Goal: Task Accomplishment & Management: Use online tool/utility

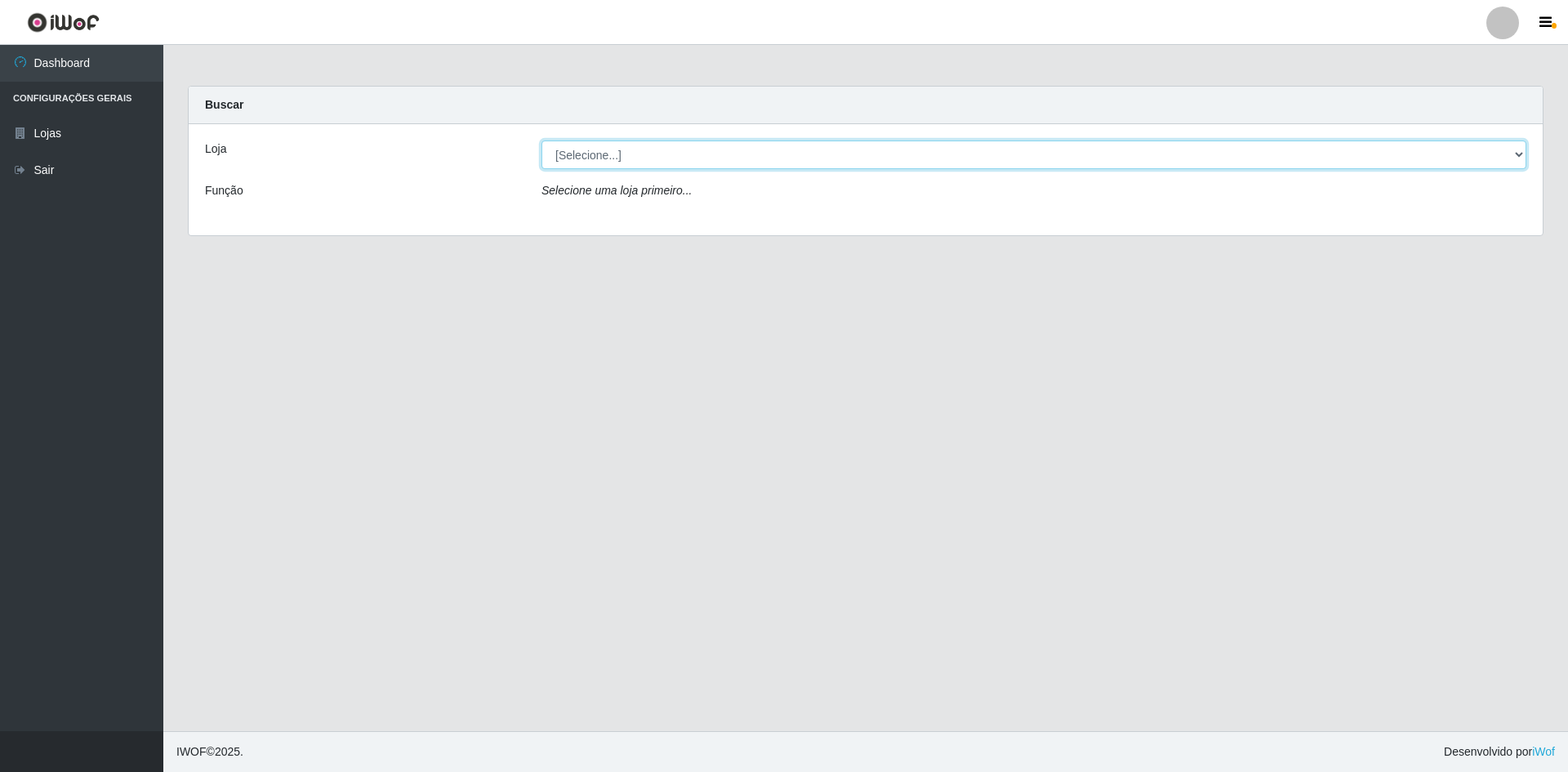
click at [690, 158] on select "[Selecione...] Hiper Queiroz - [GEOGRAPHIC_DATA] [GEOGRAPHIC_DATA] [GEOGRAPHIC_…" at bounding box center [1033, 155] width 984 height 28
click at [541, 140] on select "[Selecione...] Hiper Queiroz - [GEOGRAPHIC_DATA] [GEOGRAPHIC_DATA] [GEOGRAPHIC_…" at bounding box center [1033, 155] width 984 height 28
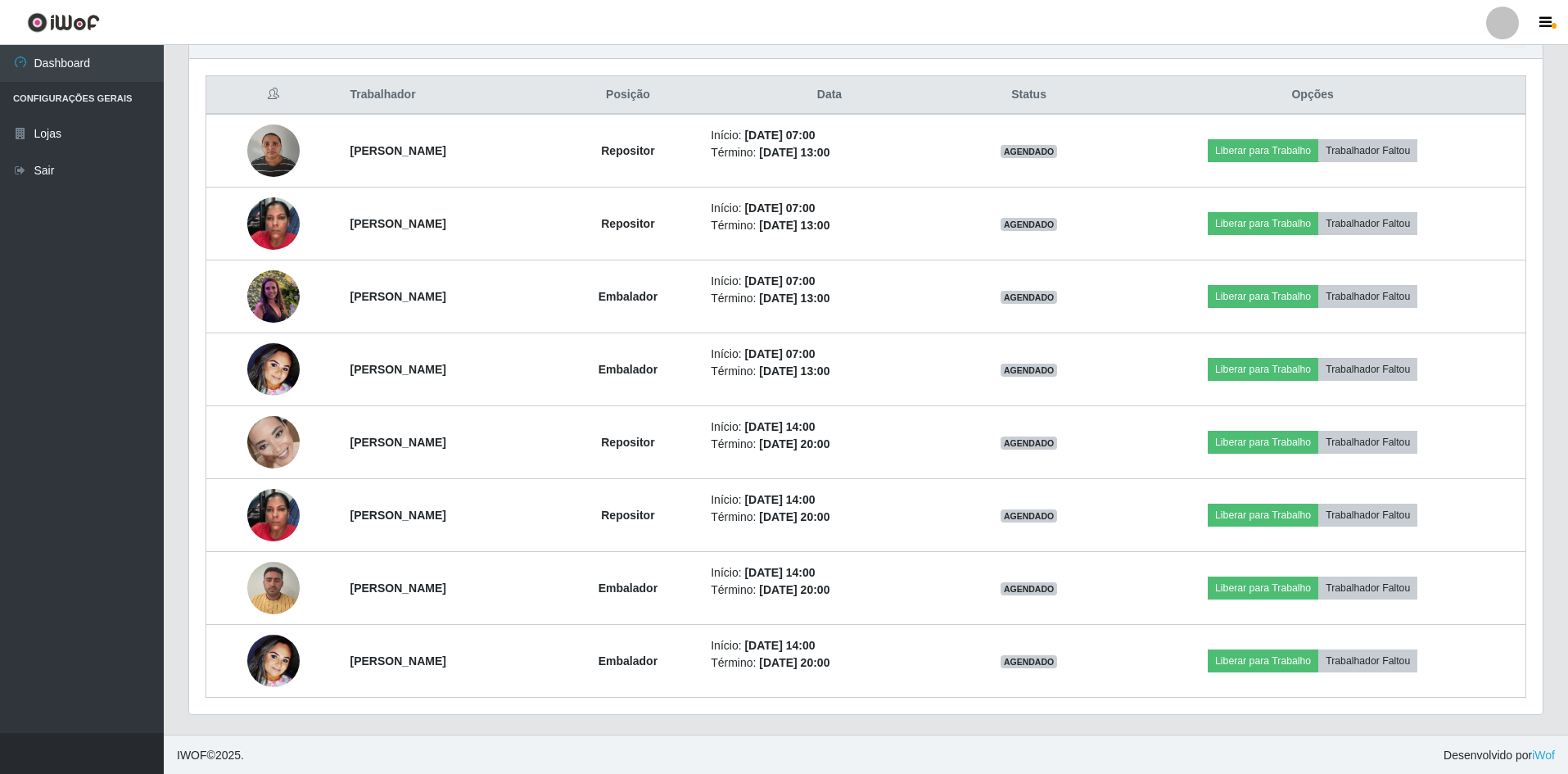
scroll to position [605, 0]
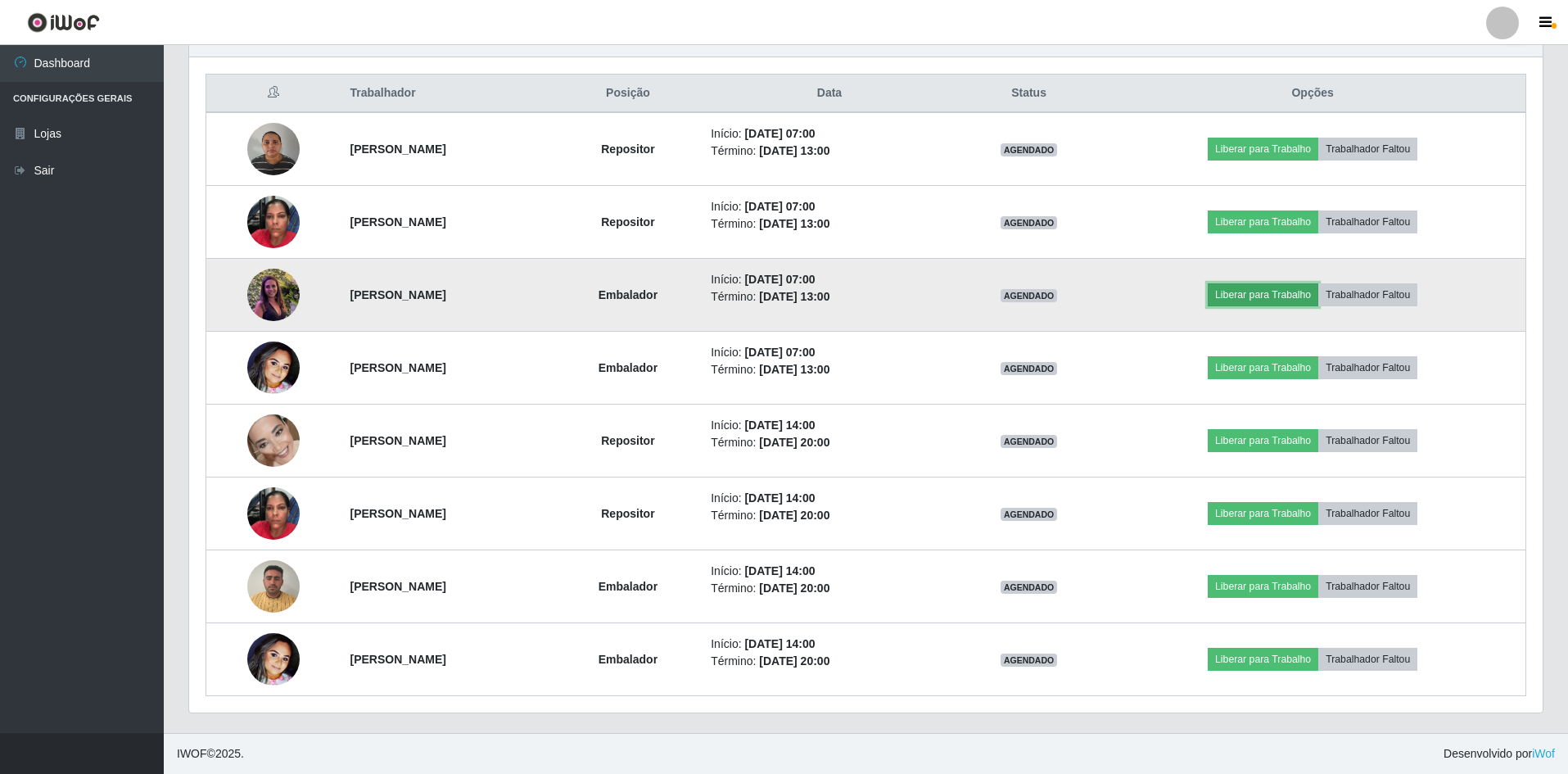
click at [1302, 291] on button "Liberar para Trabalho" at bounding box center [1263, 295] width 111 height 23
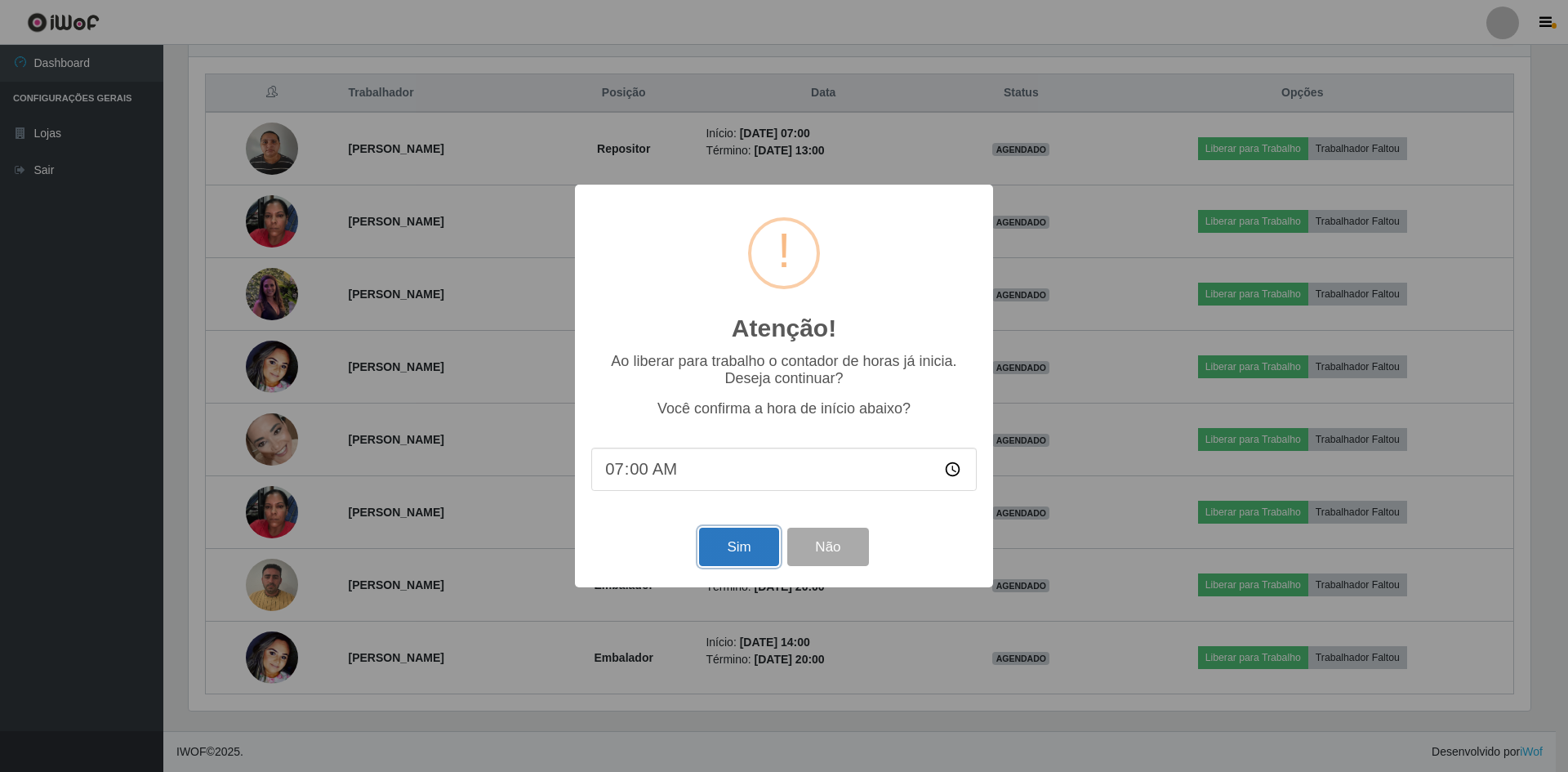
click at [721, 553] on button "Sim" at bounding box center [739, 546] width 79 height 38
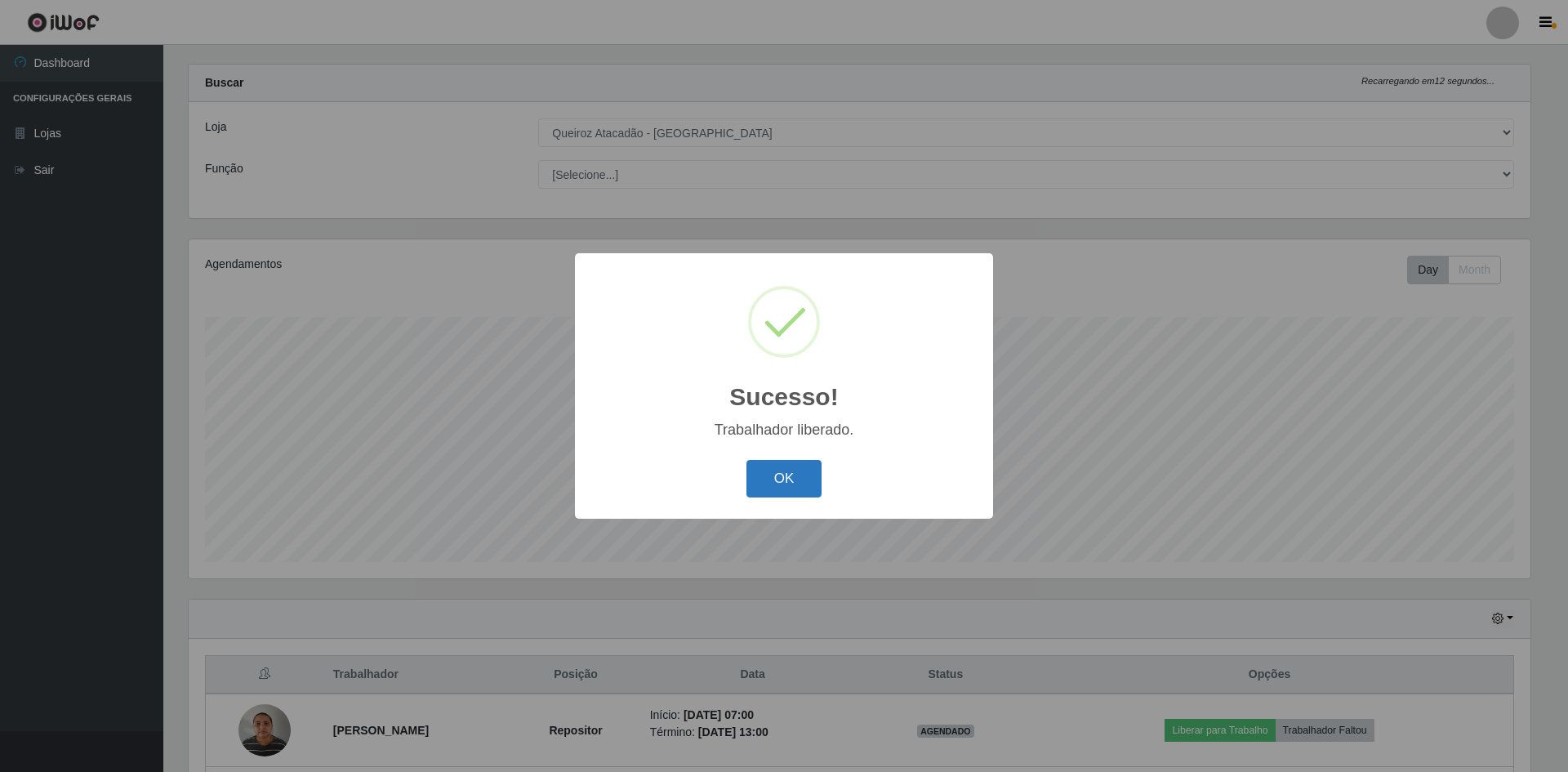
click at [784, 483] on button "OK" at bounding box center [784, 479] width 76 height 38
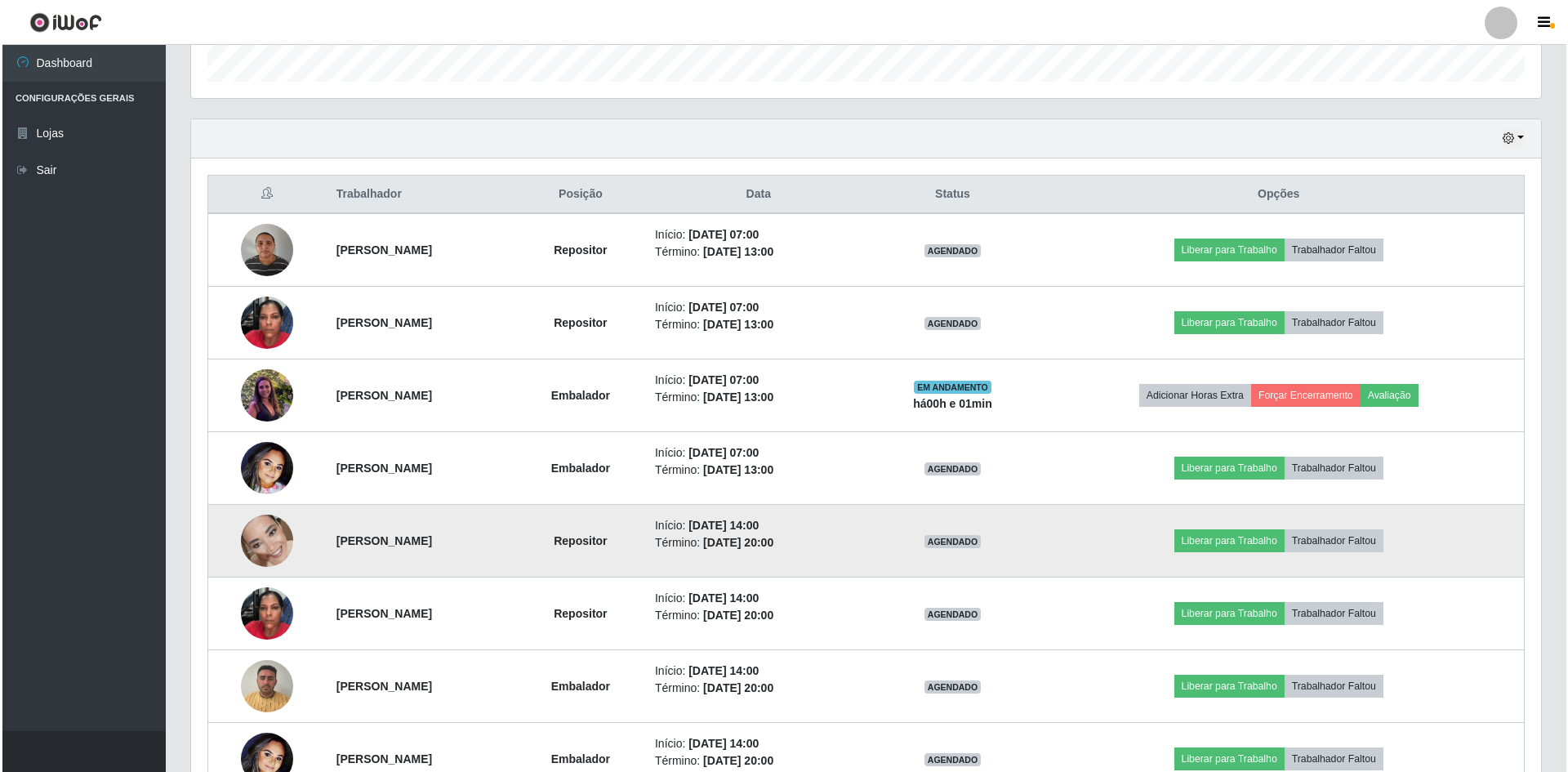
scroll to position [512, 0]
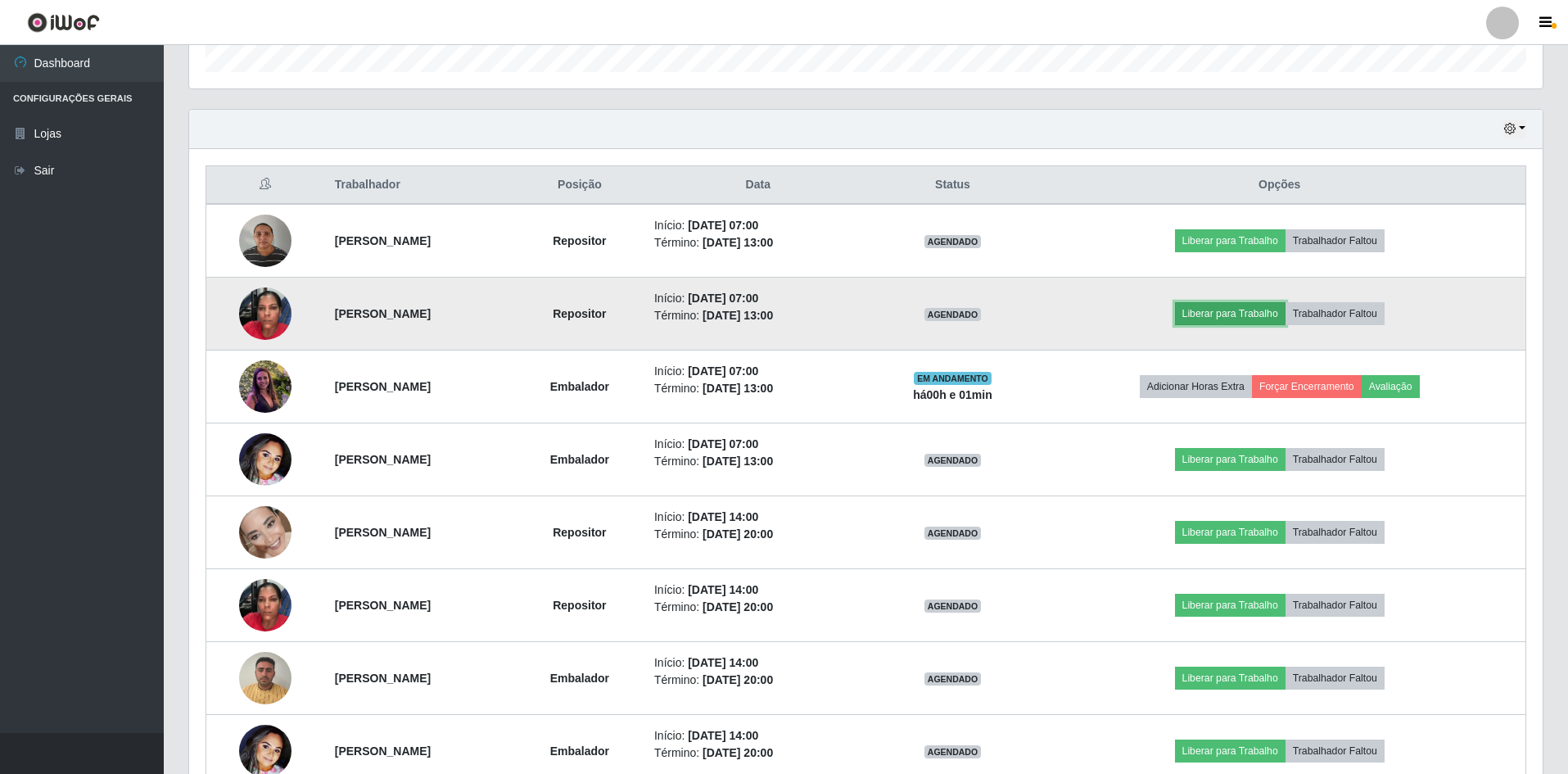
click at [1278, 310] on button "Liberar para Trabalho" at bounding box center [1230, 313] width 111 height 23
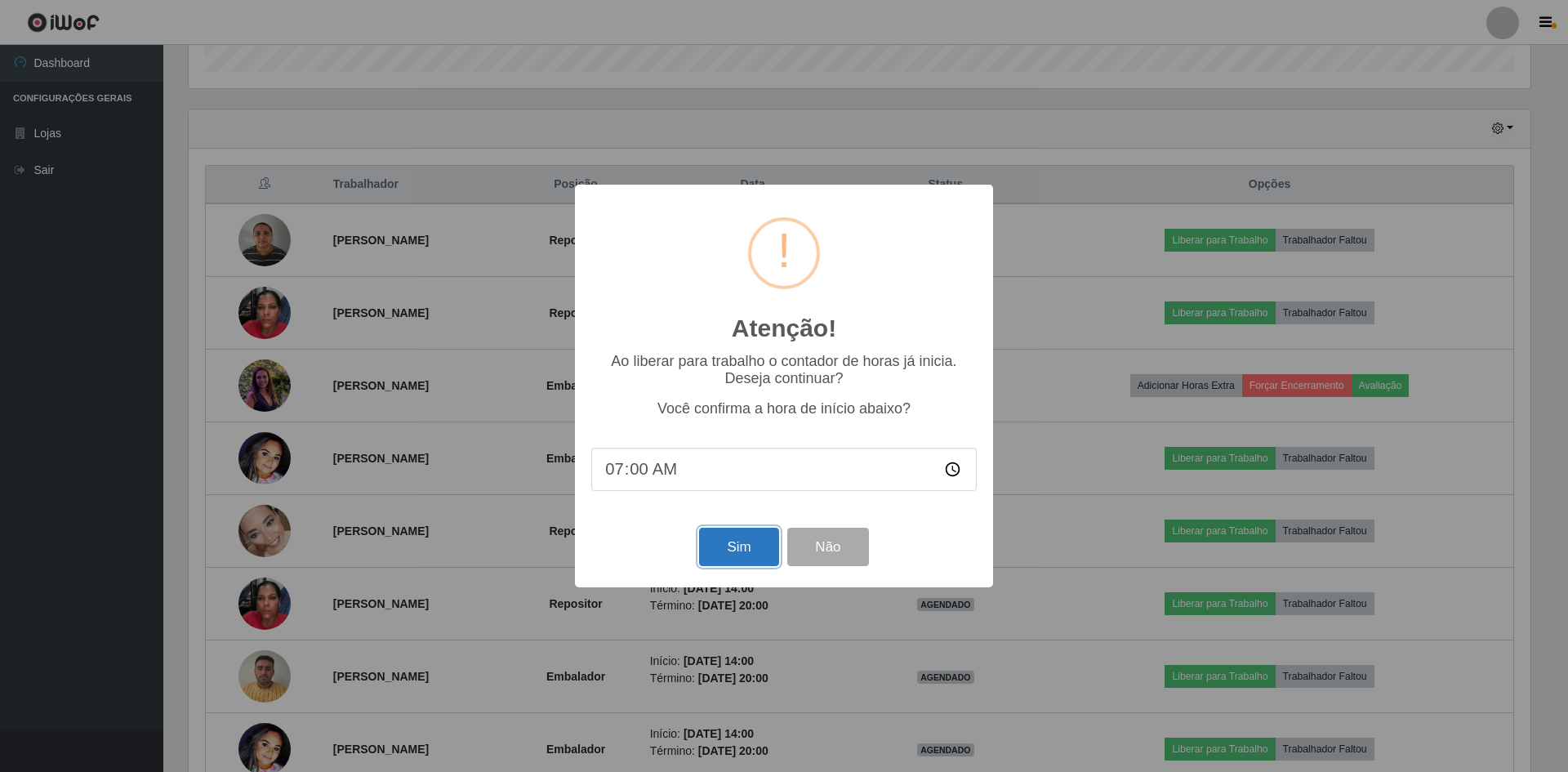
click at [765, 550] on button "Sim" at bounding box center [739, 546] width 79 height 38
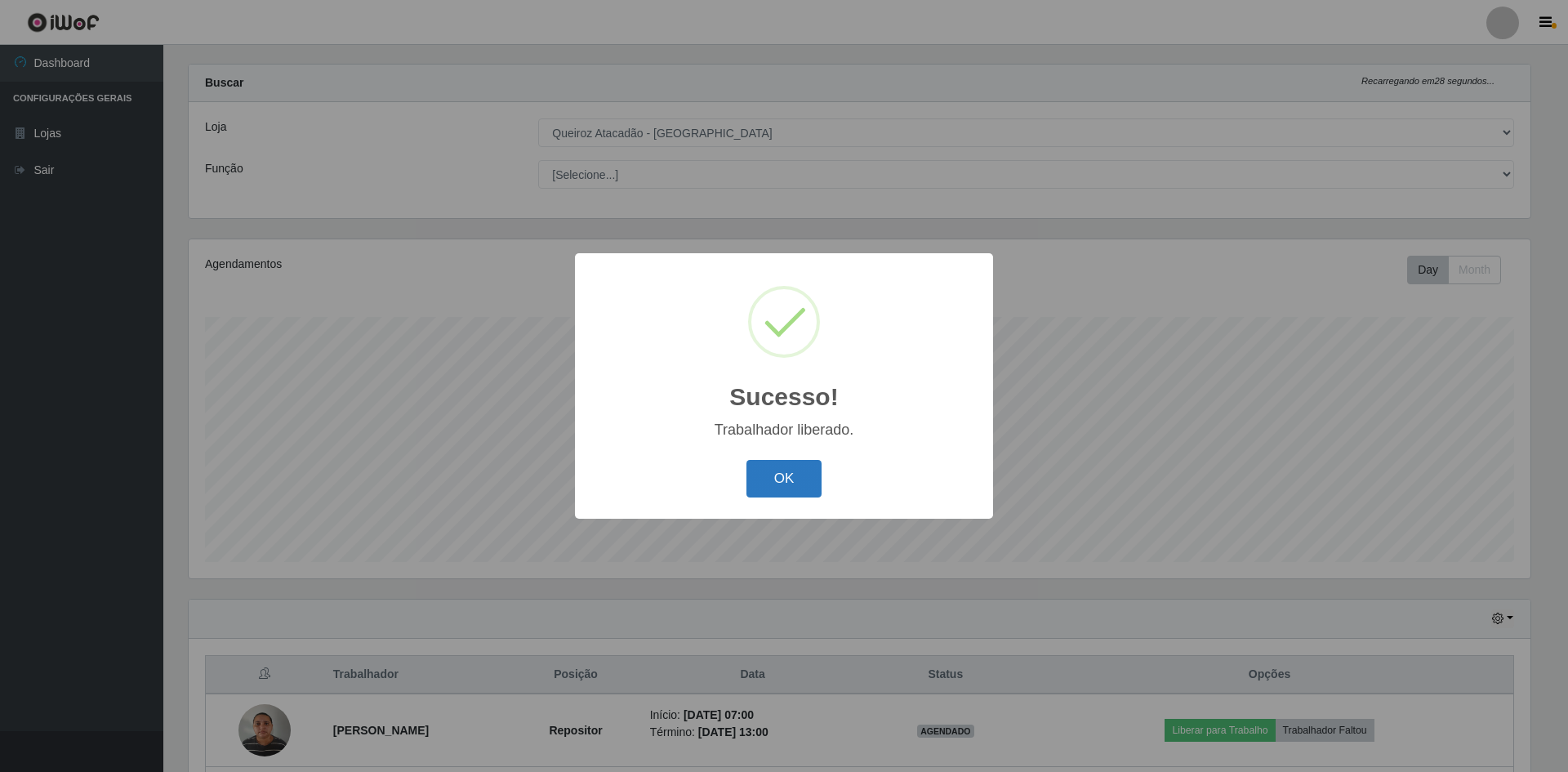
click at [770, 477] on button "OK" at bounding box center [784, 479] width 76 height 38
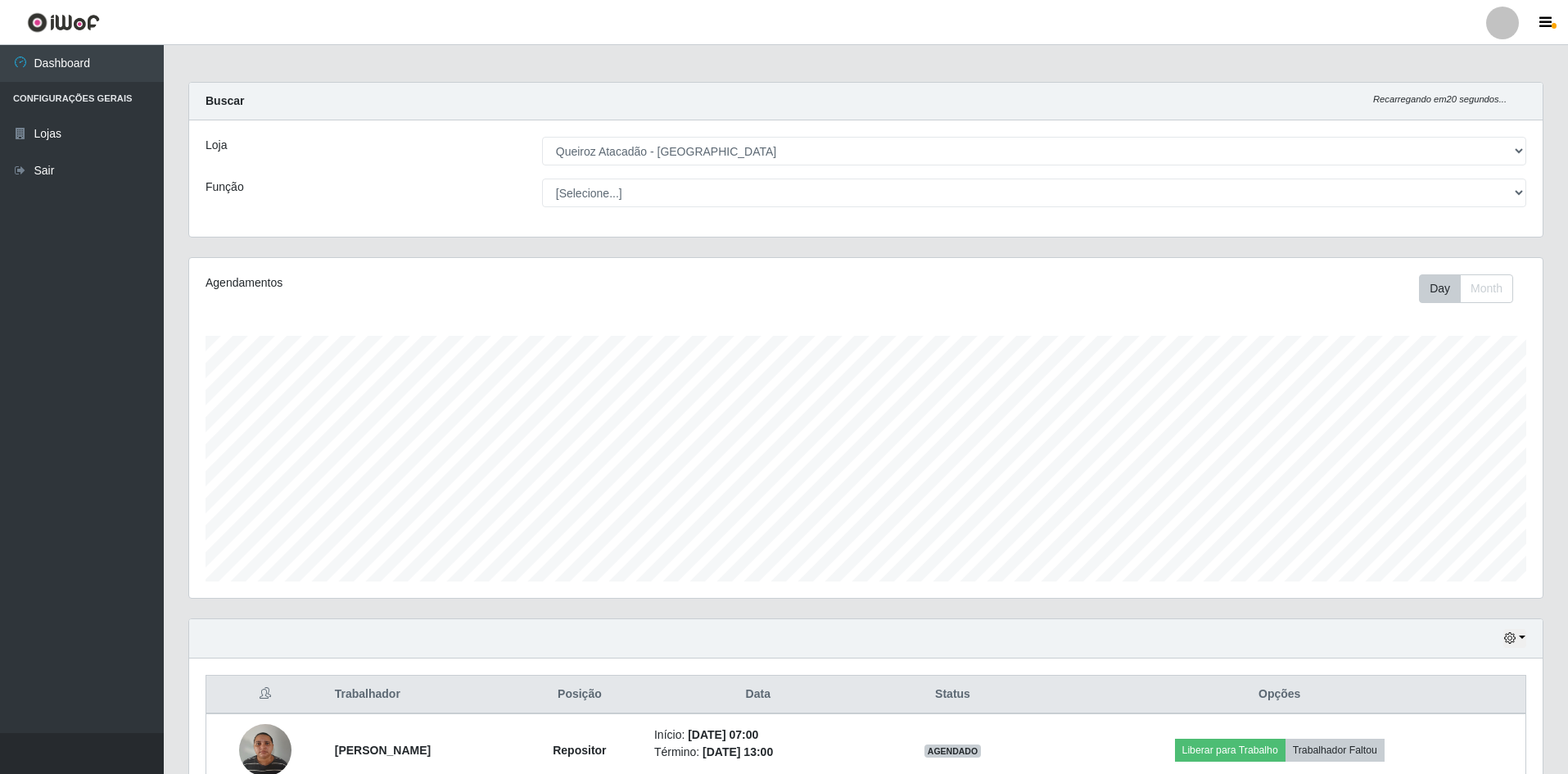
scroll to position [0, 0]
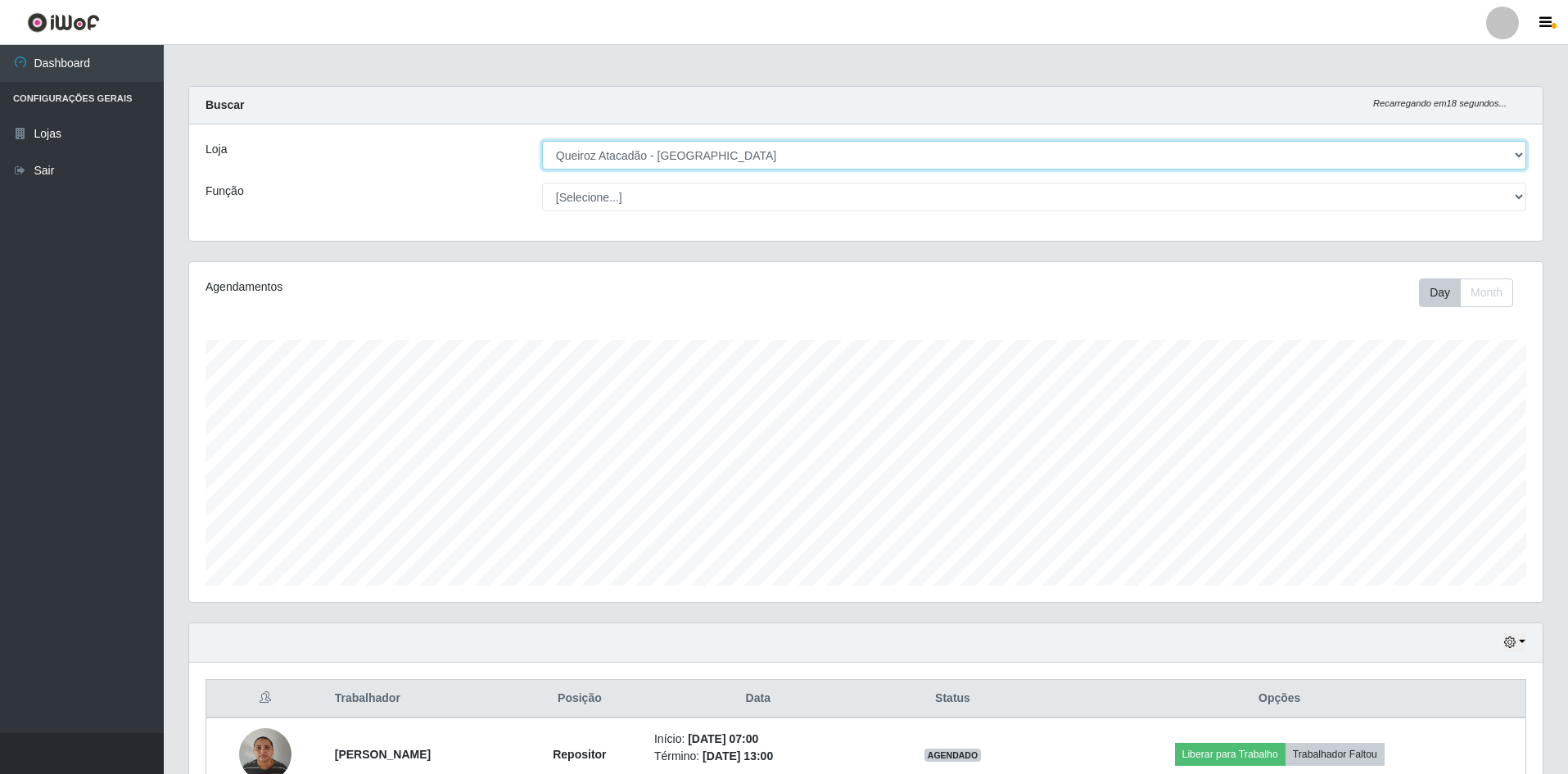
click at [794, 160] on select "[Selecione...] Hiper Queiroz - [GEOGRAPHIC_DATA] [GEOGRAPHIC_DATA] [GEOGRAPHIC_…" at bounding box center [1034, 155] width 985 height 28
click at [542, 141] on select "[Selecione...] Hiper Queiroz - [GEOGRAPHIC_DATA] [GEOGRAPHIC_DATA] [GEOGRAPHIC_…" at bounding box center [1034, 155] width 985 height 28
click at [674, 160] on select "[Selecione...] Hiper Queiroz - [GEOGRAPHIC_DATA] [GEOGRAPHIC_DATA] [GEOGRAPHIC_…" at bounding box center [1034, 155] width 985 height 28
select select "517"
click at [542, 141] on select "[Selecione...] Hiper Queiroz - [GEOGRAPHIC_DATA] [GEOGRAPHIC_DATA] [GEOGRAPHIC_…" at bounding box center [1034, 155] width 985 height 28
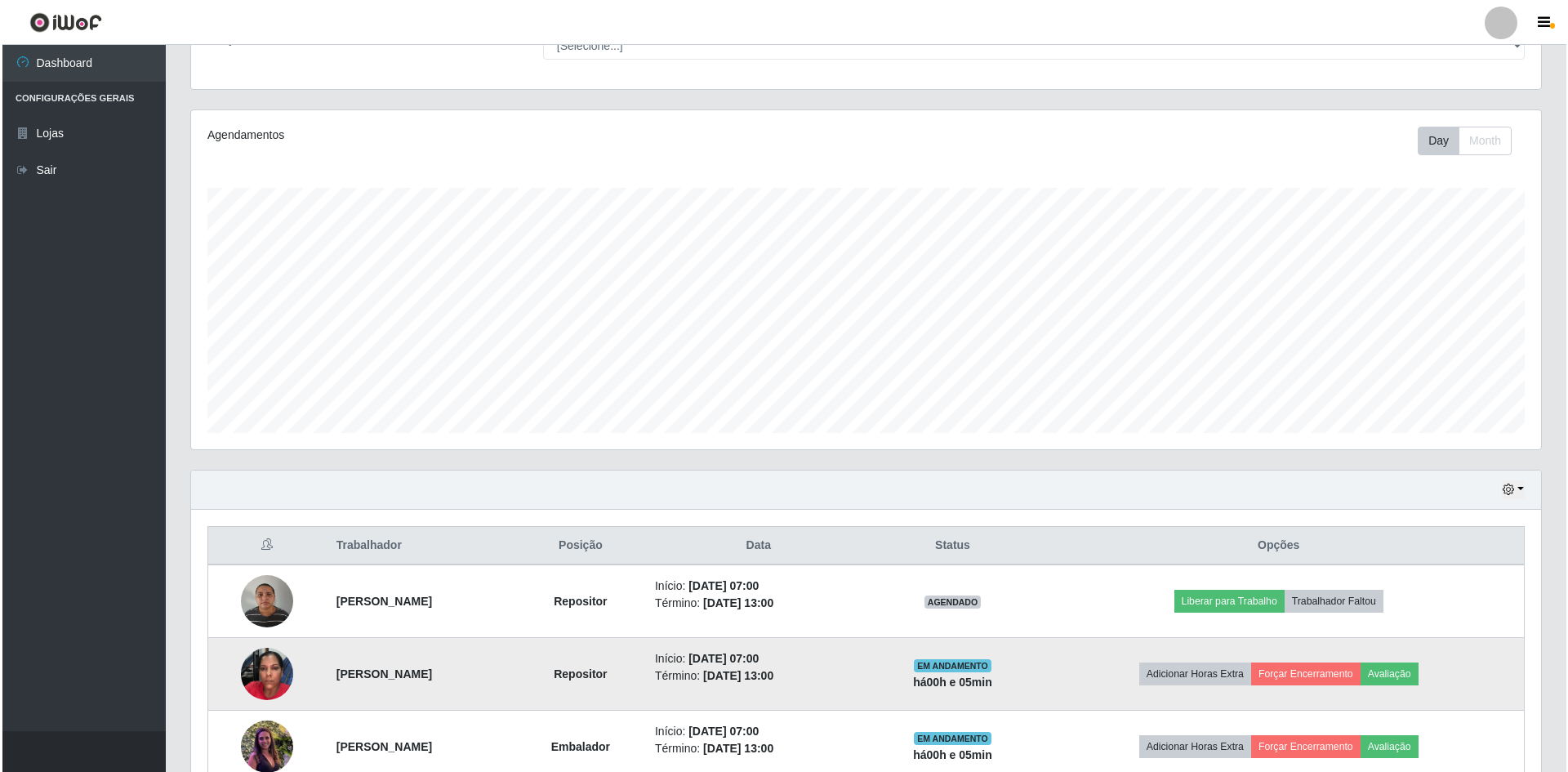
scroll to position [245, 0]
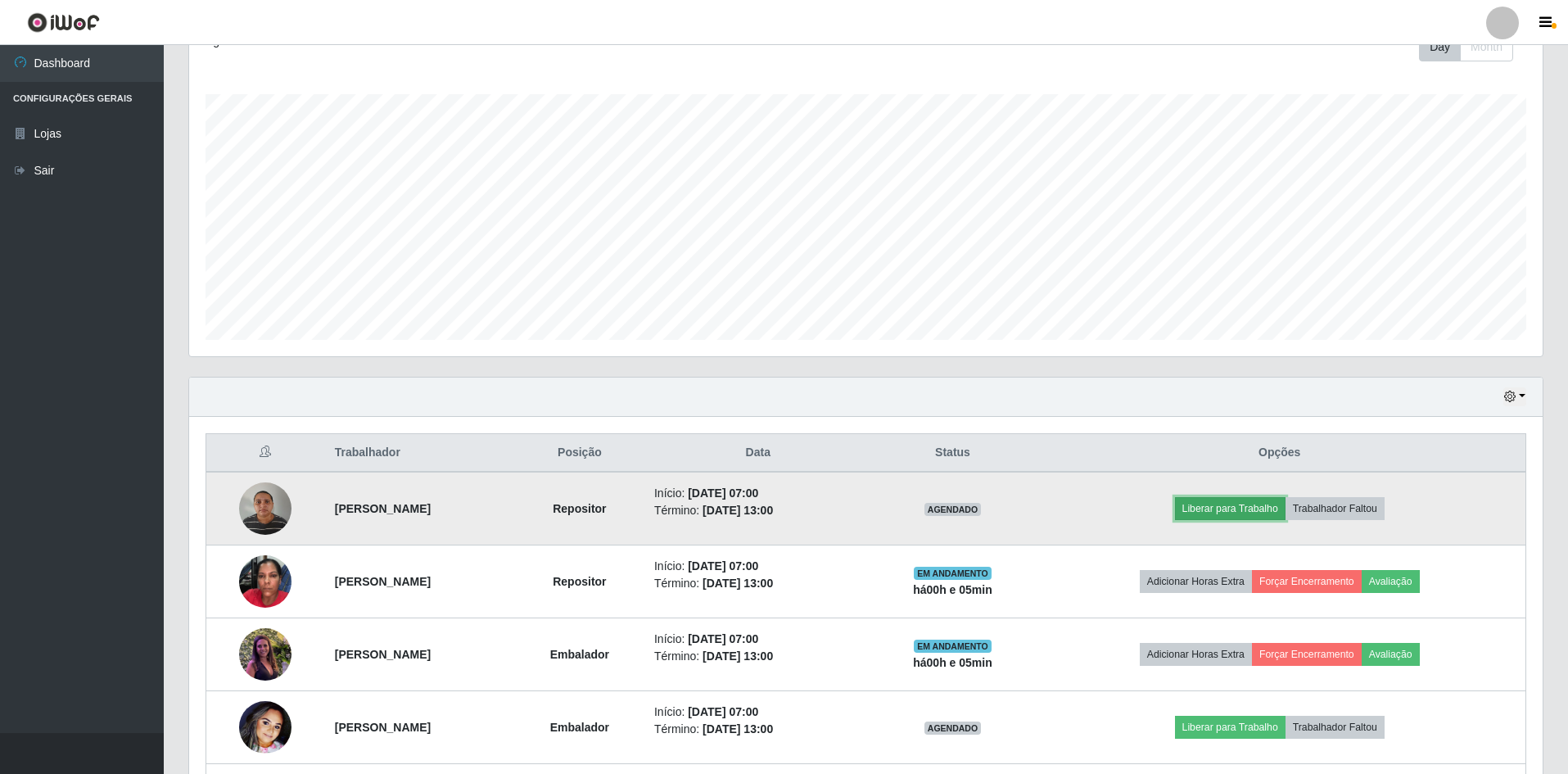
click at [1286, 508] on button "Liberar para Trabalho" at bounding box center [1230, 508] width 111 height 23
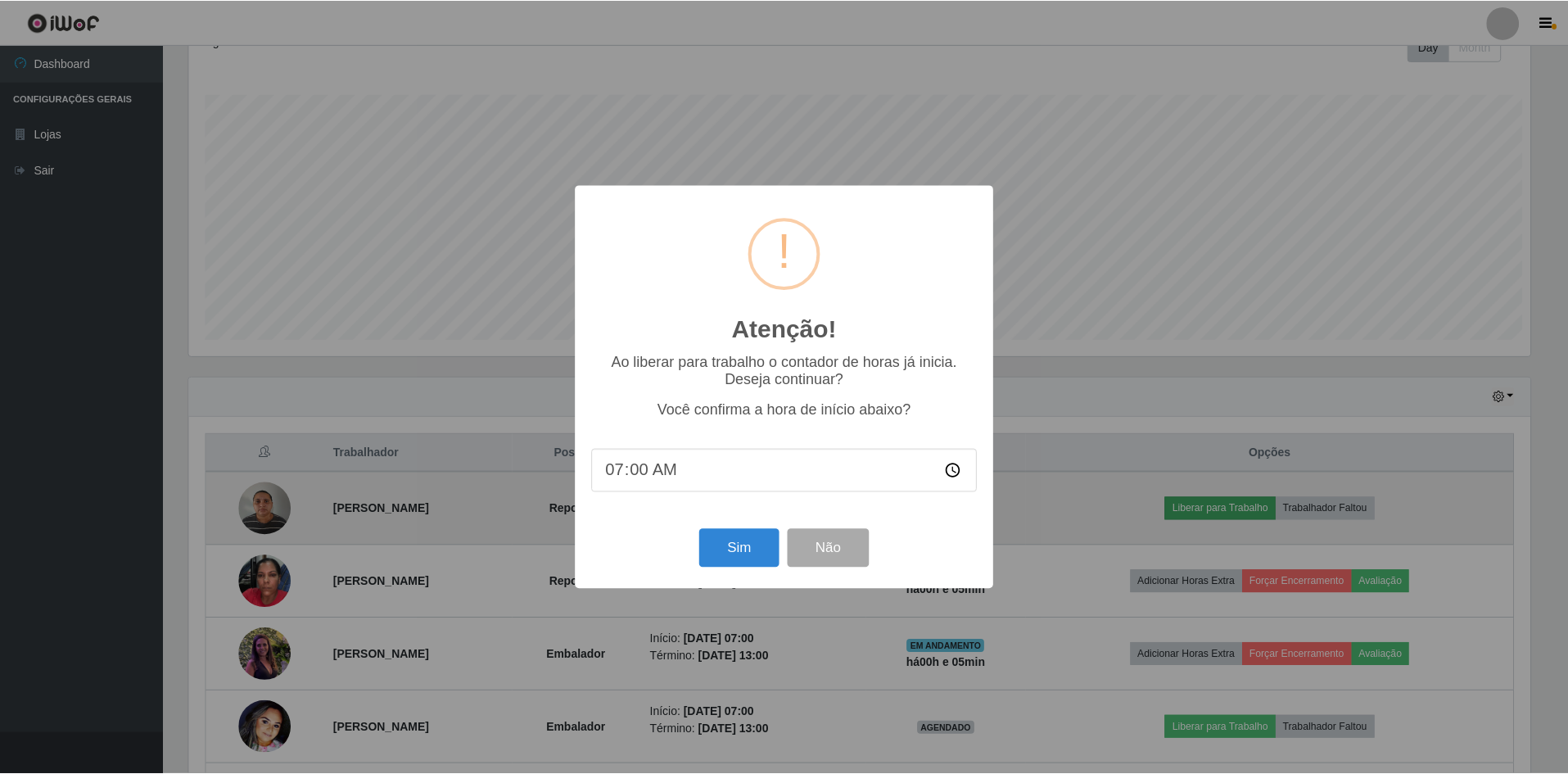
scroll to position [340, 1345]
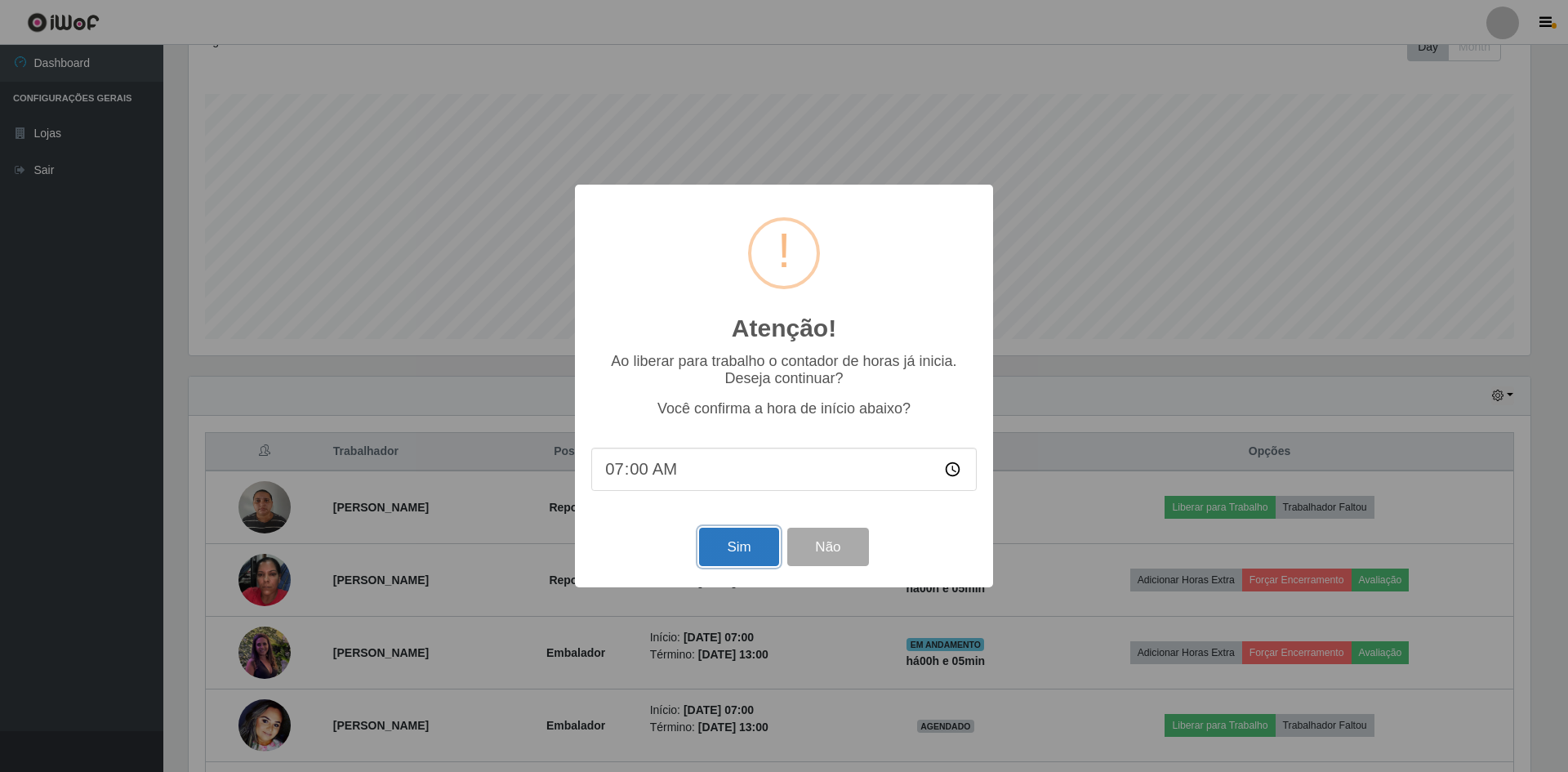
click at [726, 549] on button "Sim" at bounding box center [739, 546] width 79 height 38
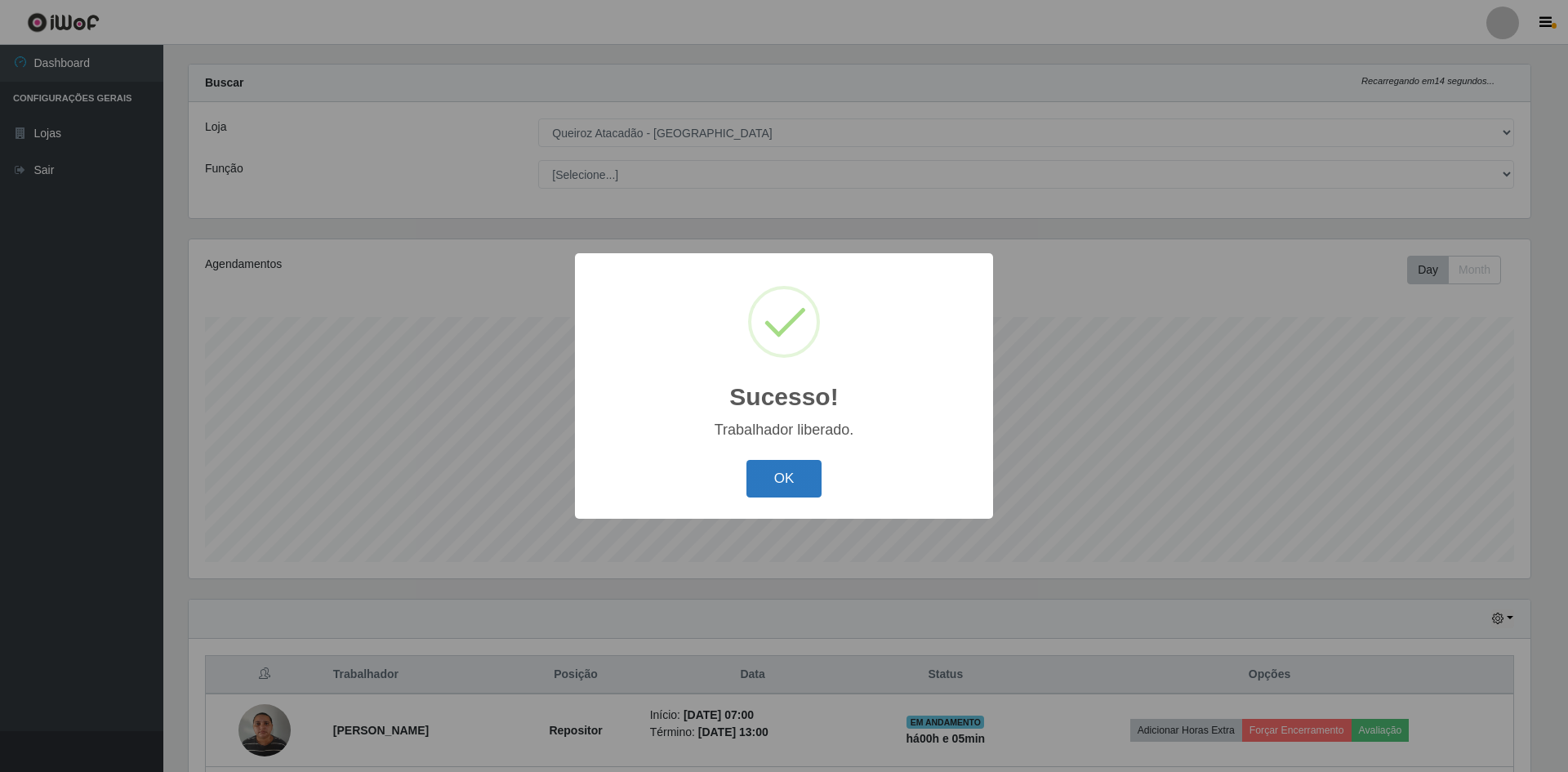
click at [788, 473] on button "OK" at bounding box center [784, 479] width 76 height 38
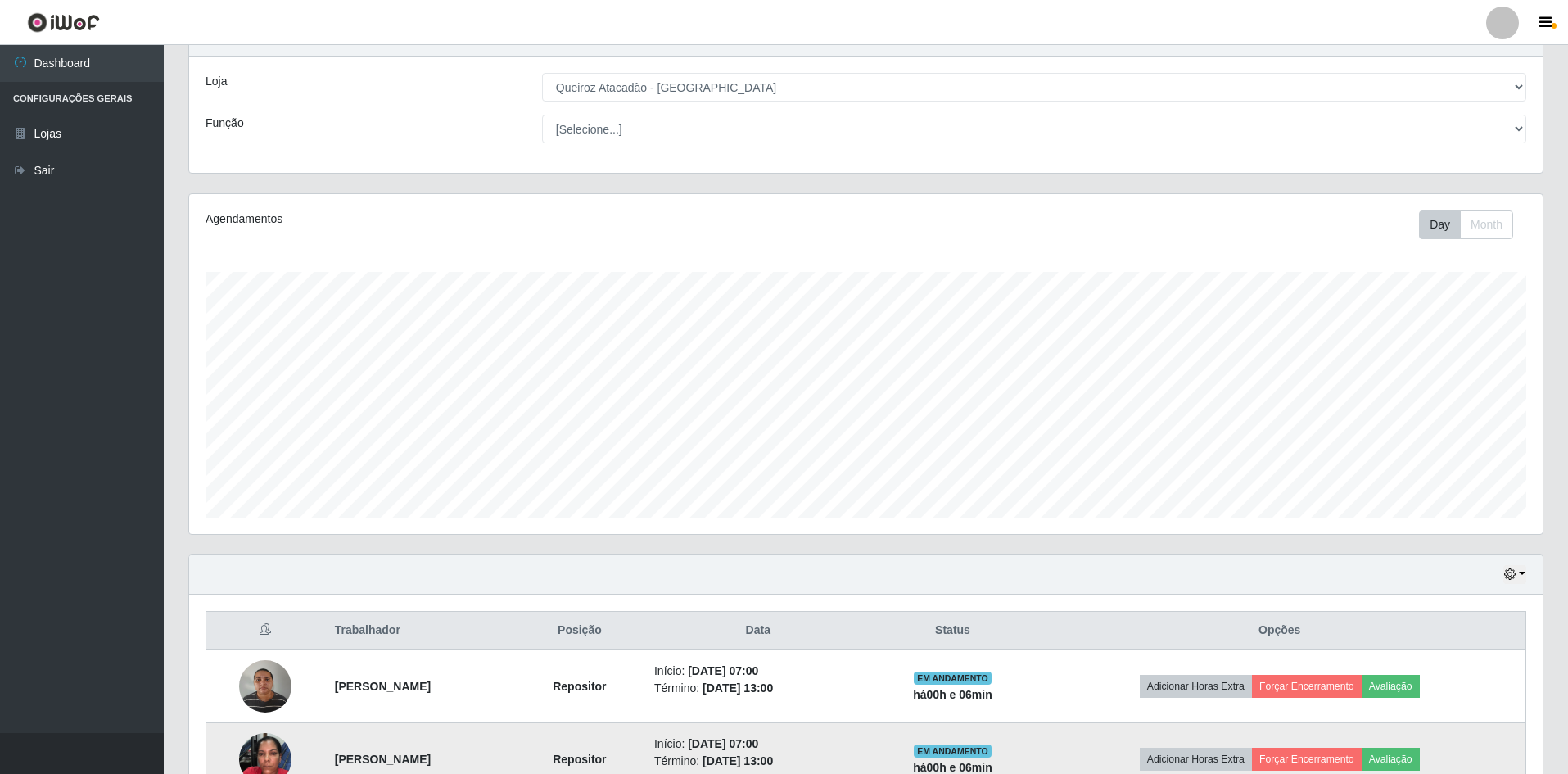
scroll to position [0, 0]
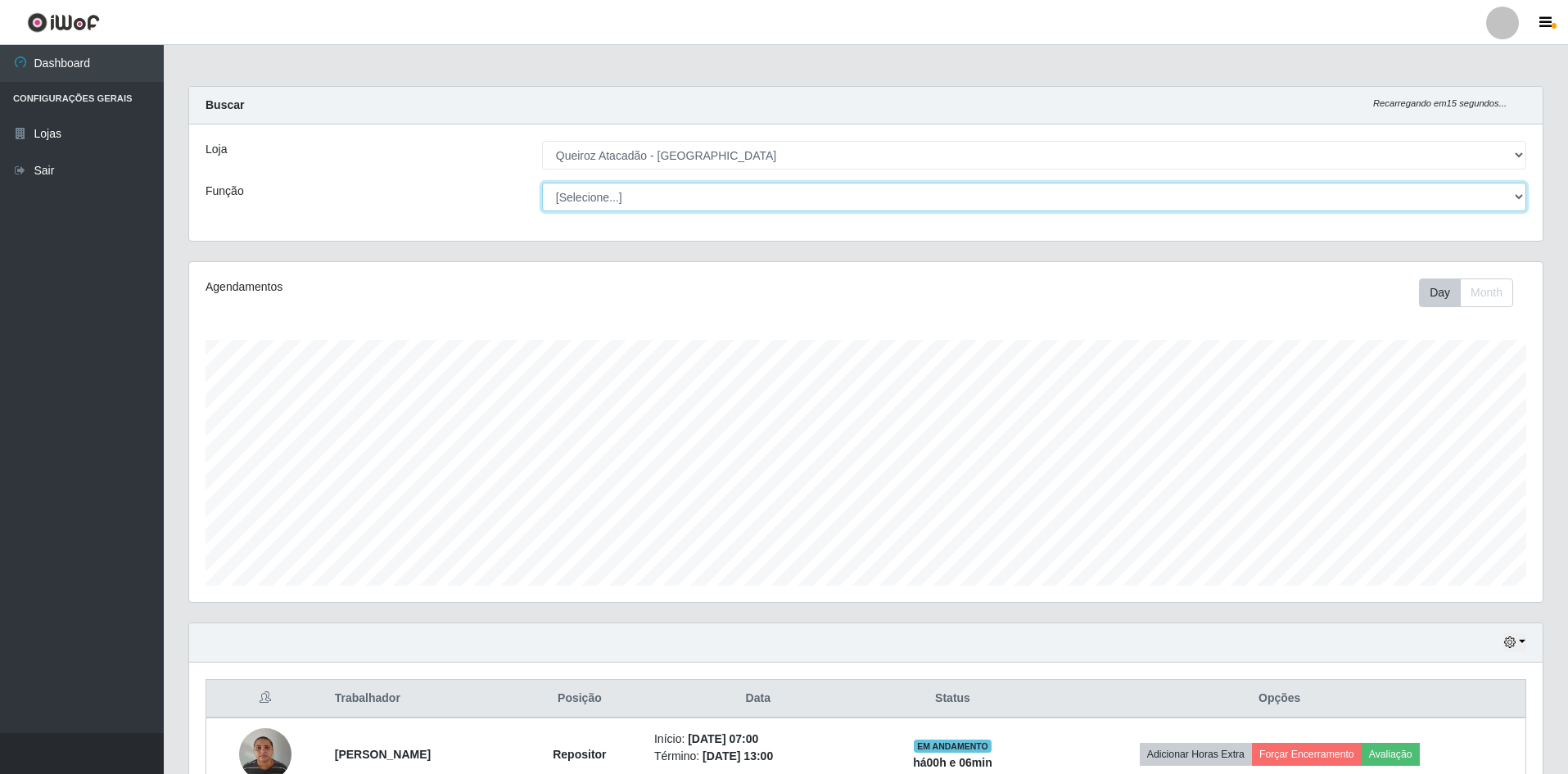
click at [757, 193] on select "[Selecione...] ASG ASG + ASG ++ Embalador Embalador + Embalador ++ Repositor Re…" at bounding box center [1034, 197] width 985 height 28
click at [542, 182] on select "[Selecione...] ASG ASG + ASG ++ Embalador Embalador + Embalador ++ Repositor Re…" at bounding box center [1034, 197] width 985 height 28
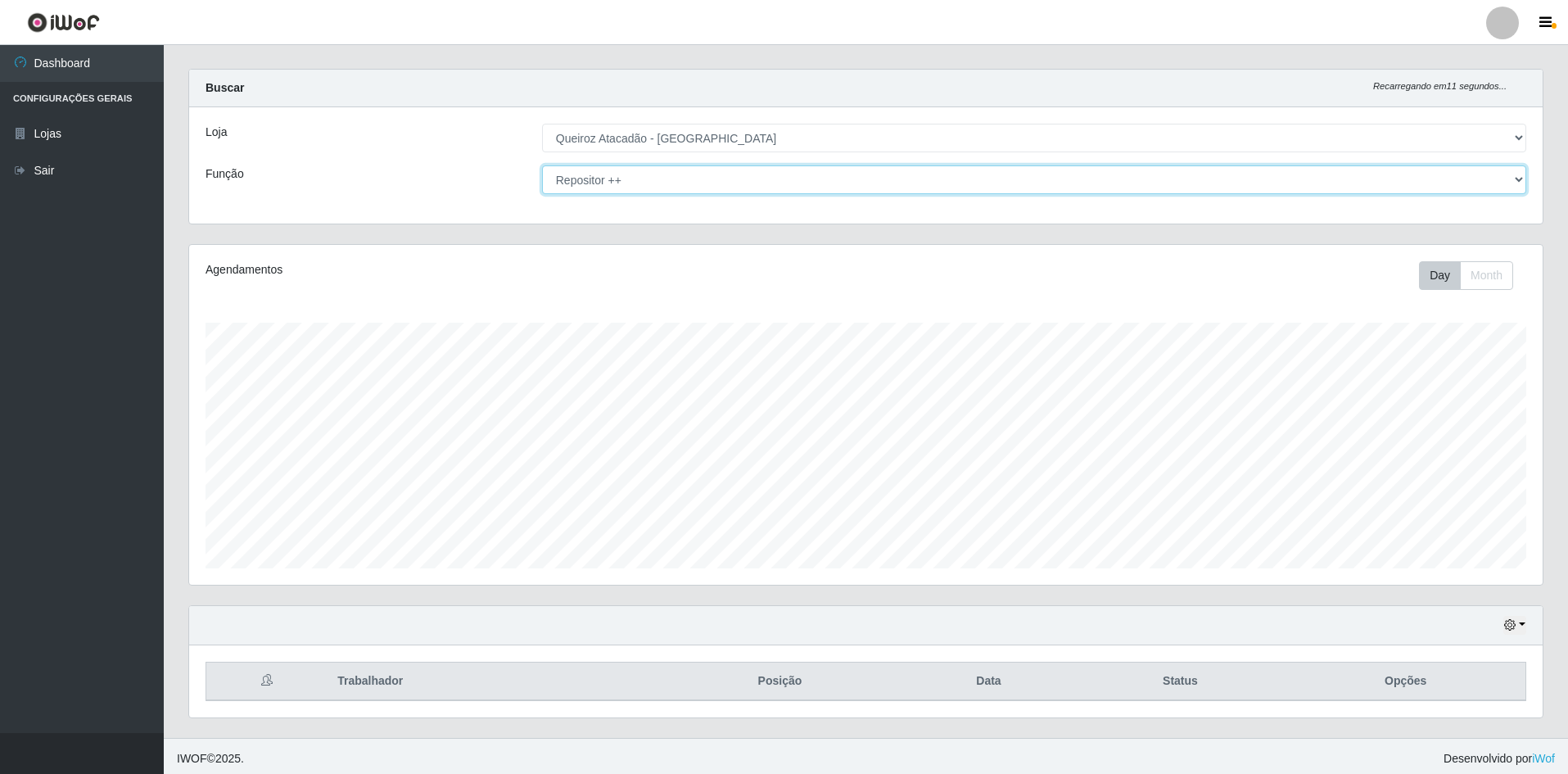
scroll to position [22, 0]
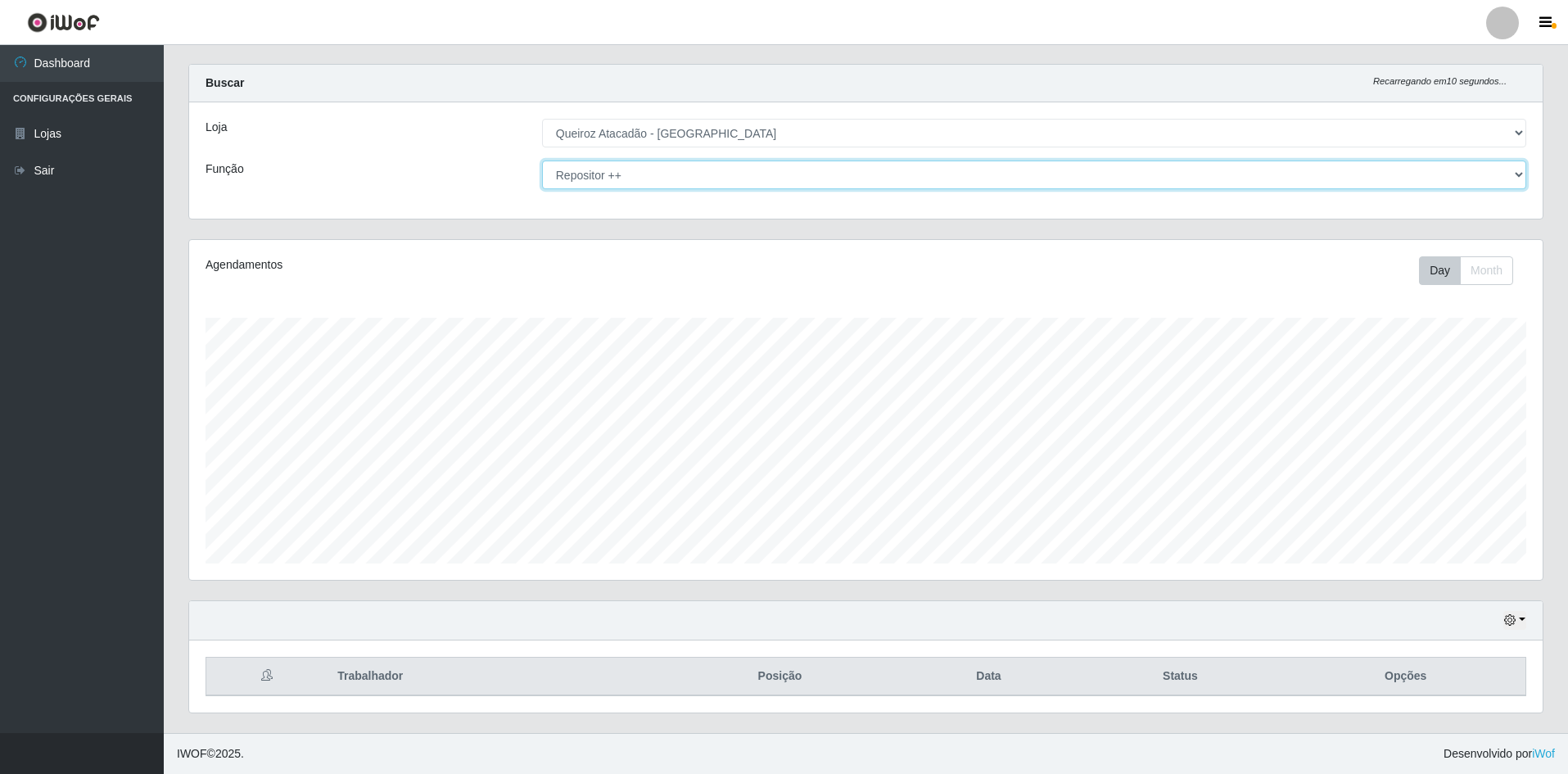
click at [750, 186] on select "[Selecione...] ASG ASG + ASG ++ Embalador Embalador + Embalador ++ Repositor Re…" at bounding box center [1034, 174] width 985 height 28
click at [542, 160] on select "[Selecione...] ASG ASG + ASG ++ Embalador Embalador + Embalador ++ Repositor Re…" at bounding box center [1034, 174] width 985 height 28
click at [711, 183] on select "[Selecione...] ASG ASG + ASG ++ Embalador Embalador + Embalador ++ Repositor Re…" at bounding box center [1034, 174] width 985 height 28
click at [542, 160] on select "[Selecione...] ASG ASG + ASG ++ Embalador Embalador + Embalador ++ Repositor Re…" at bounding box center [1034, 174] width 985 height 28
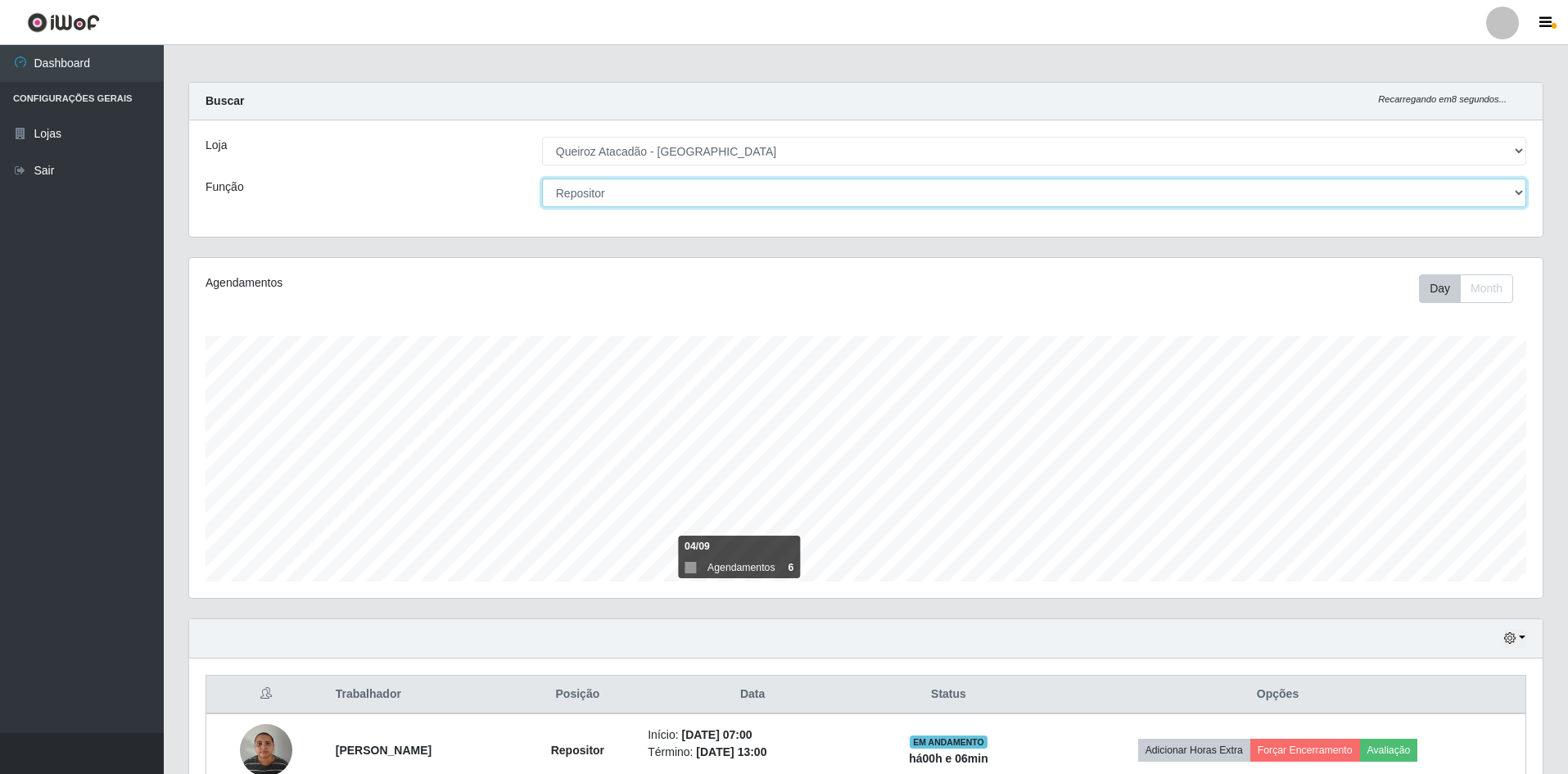
scroll to position [0, 0]
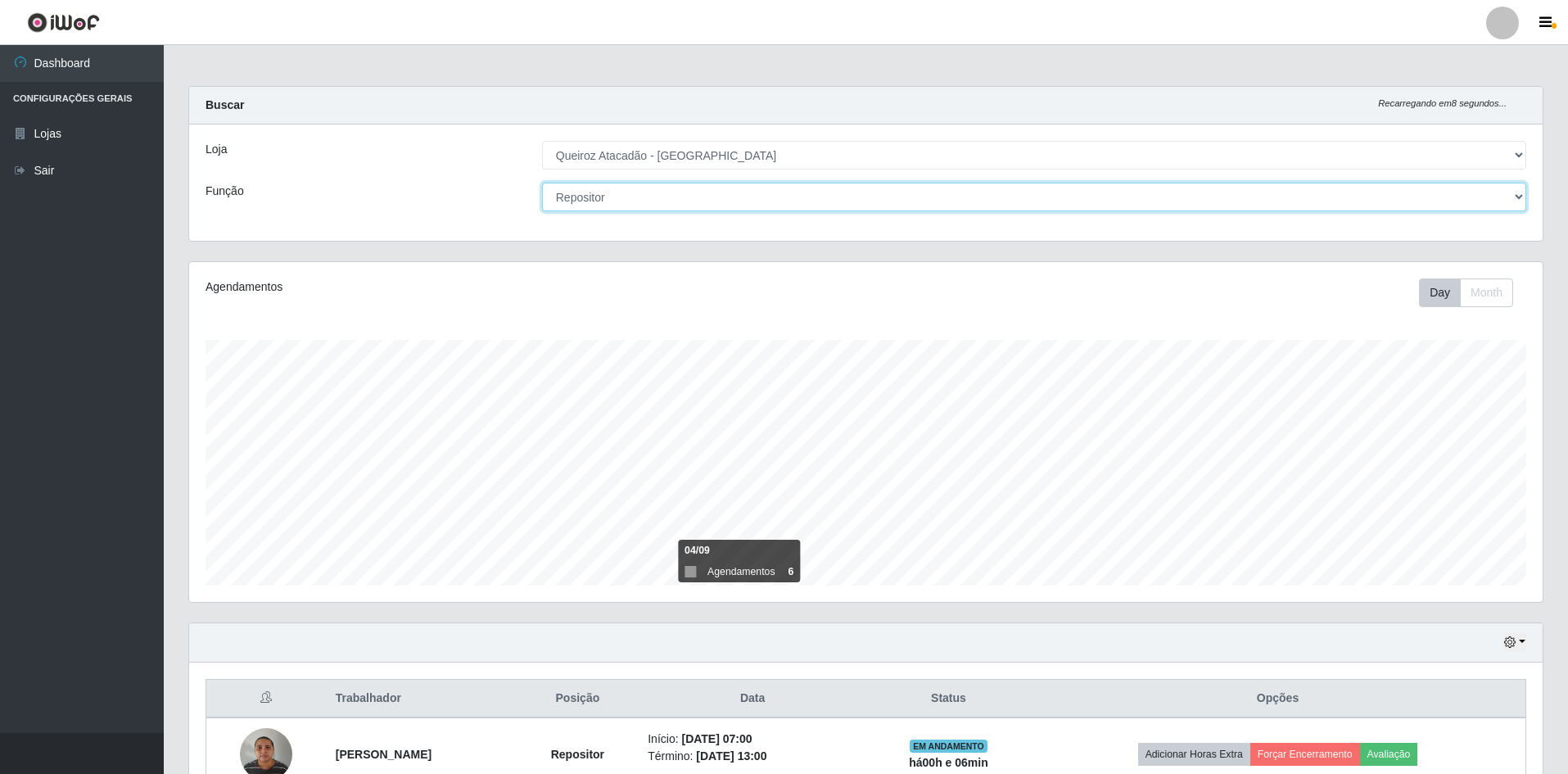
click at [714, 203] on select "[Selecione...] ASG ASG + ASG ++ Embalador Embalador + Embalador ++ Repositor Re…" at bounding box center [1034, 197] width 985 height 28
select select "[Selecione...]"
click at [542, 182] on select "[Selecione...] ASG ASG + ASG ++ Embalador Embalador + Embalador ++ Repositor Re…" at bounding box center [1034, 197] width 985 height 28
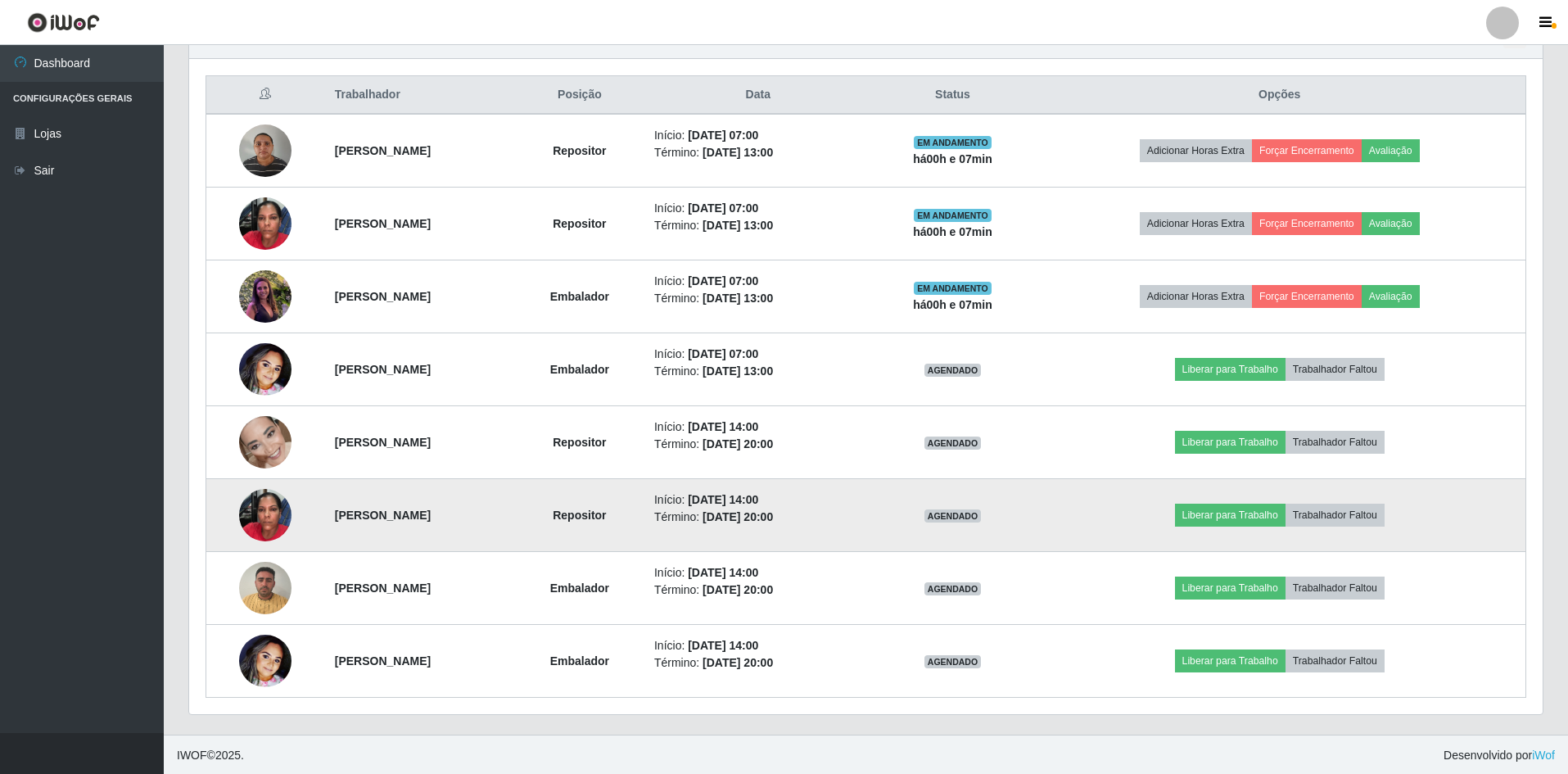
scroll to position [605, 0]
